Goal: Task Accomplishment & Management: Manage account settings

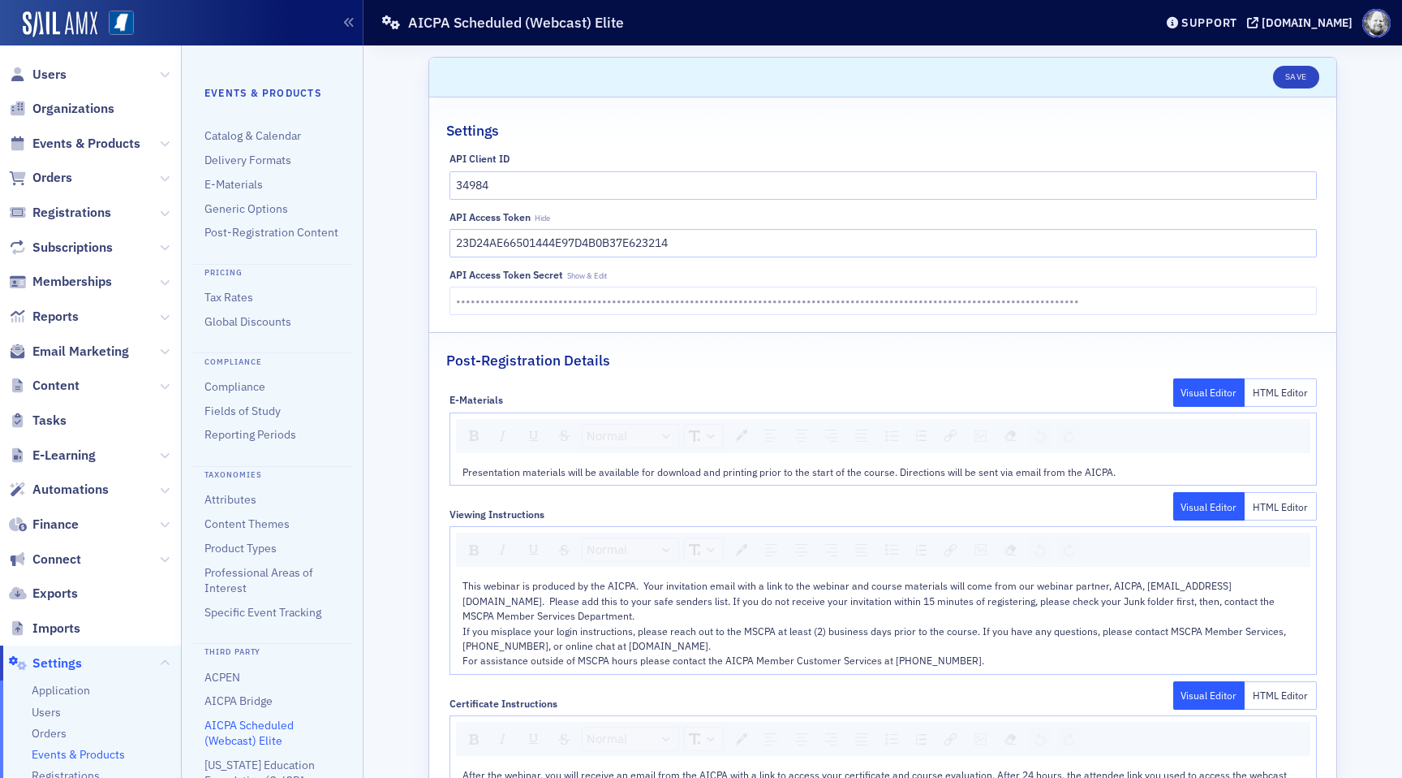
scroll to position [419, 0]
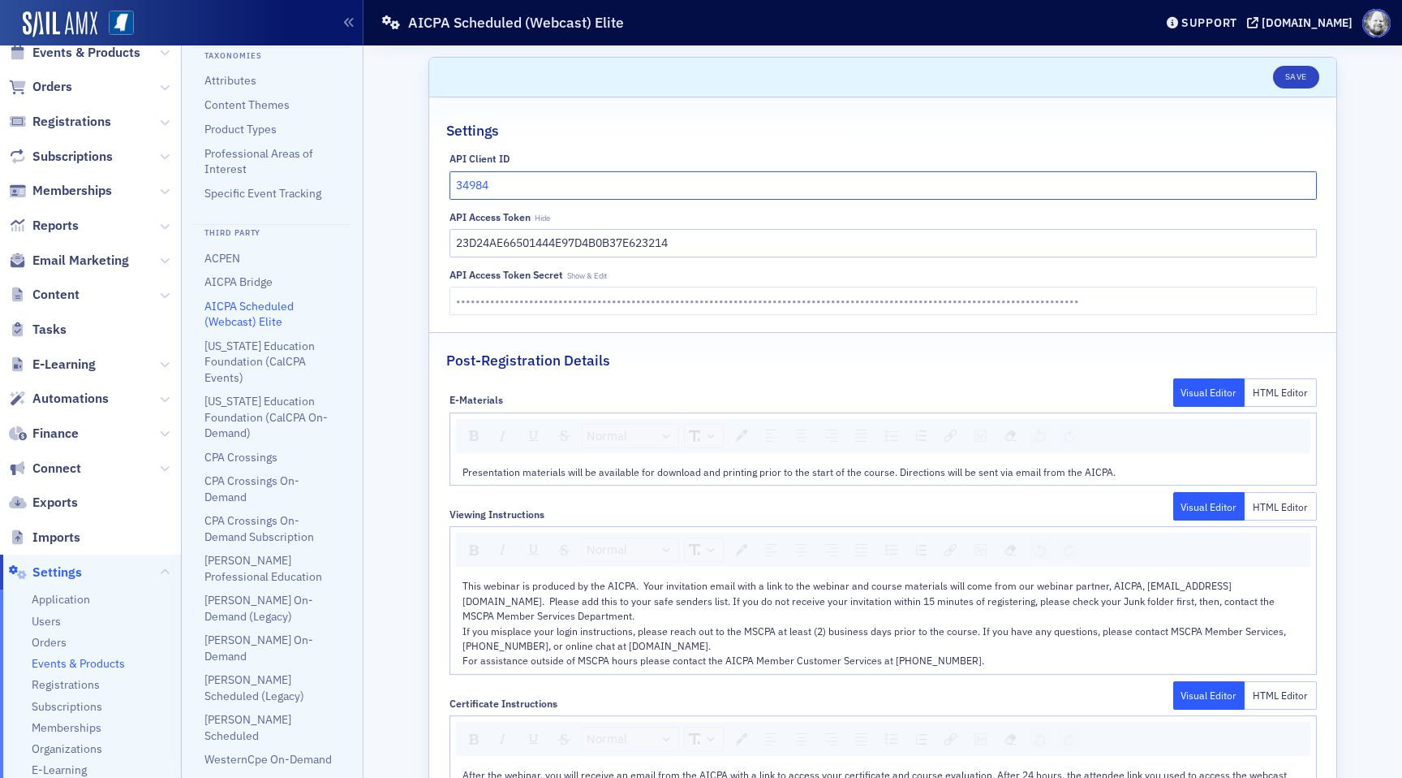
click at [520, 188] on input "34984" at bounding box center [884, 185] width 868 height 28
drag, startPoint x: 449, startPoint y: 215, endPoint x: 529, endPoint y: 216, distance: 80.4
click at [530, 216] on div "API Access Token" at bounding box center [490, 217] width 81 height 12
copy div "API Access Token"
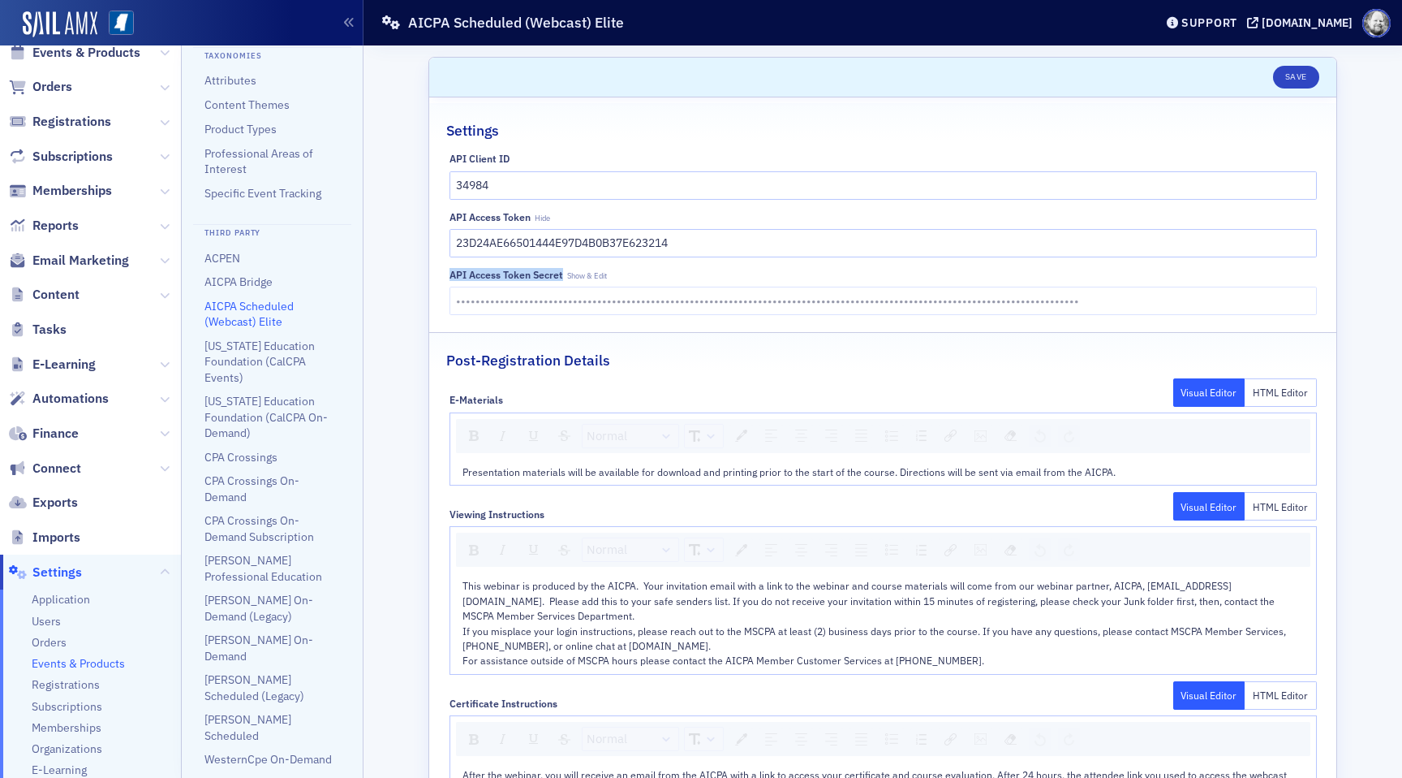
drag, startPoint x: 448, startPoint y: 274, endPoint x: 560, endPoint y: 276, distance: 112.0
click at [561, 276] on div "API Client ID 34984 API Access Token Hide 23D24AE66501444E97D4B0B37E623214 API …" at bounding box center [882, 234] width 907 height 162
copy div "API Access Token Secret"
